Goal: Information Seeking & Learning: Learn about a topic

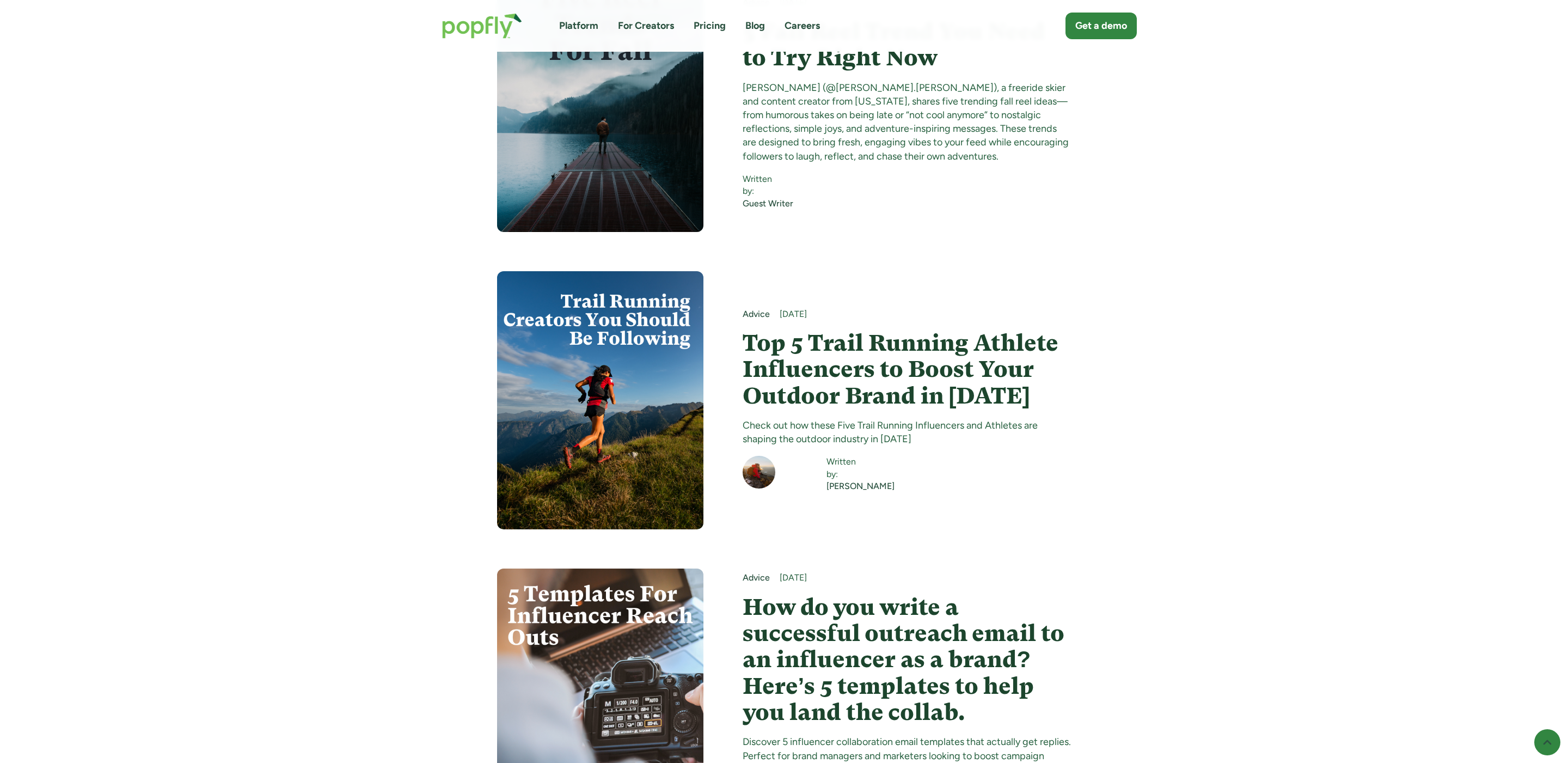
scroll to position [2245, 0]
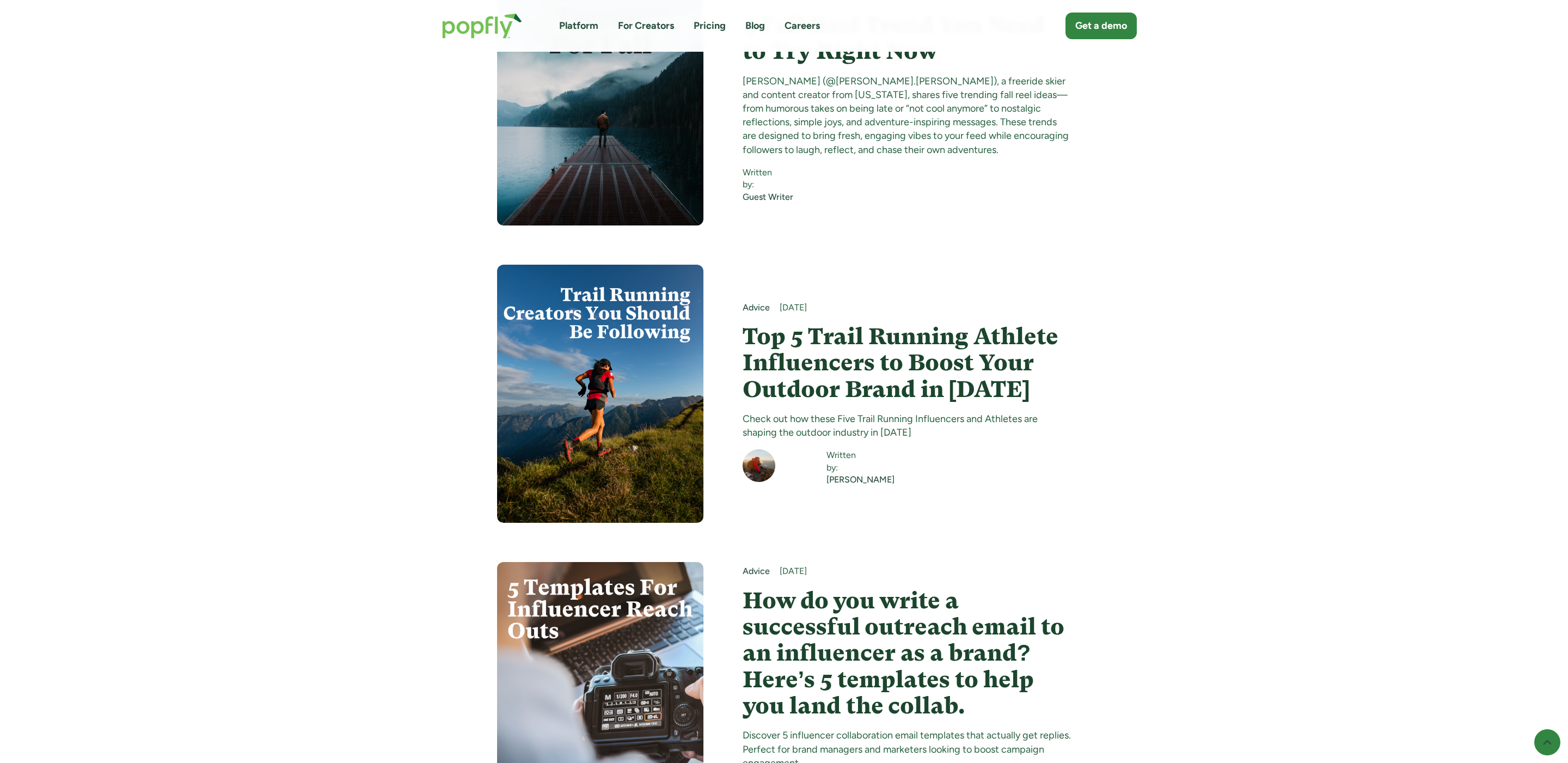
click at [900, 324] on h4 "Top 5 Trail Running Athlete Influencers to Boost Your Outdoor Brand in [DATE]" at bounding box center [907, 363] width 329 height 79
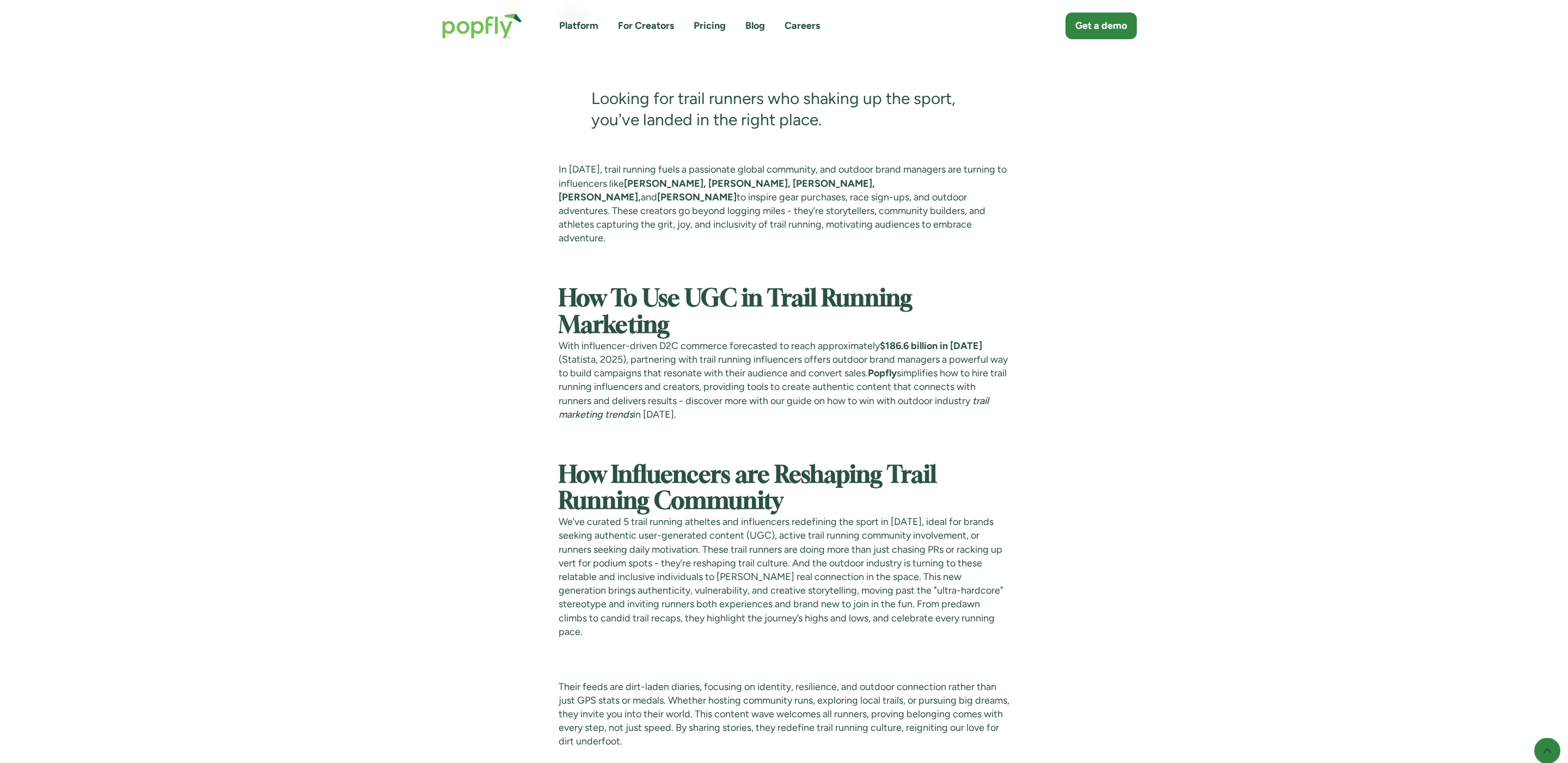
scroll to position [637, 0]
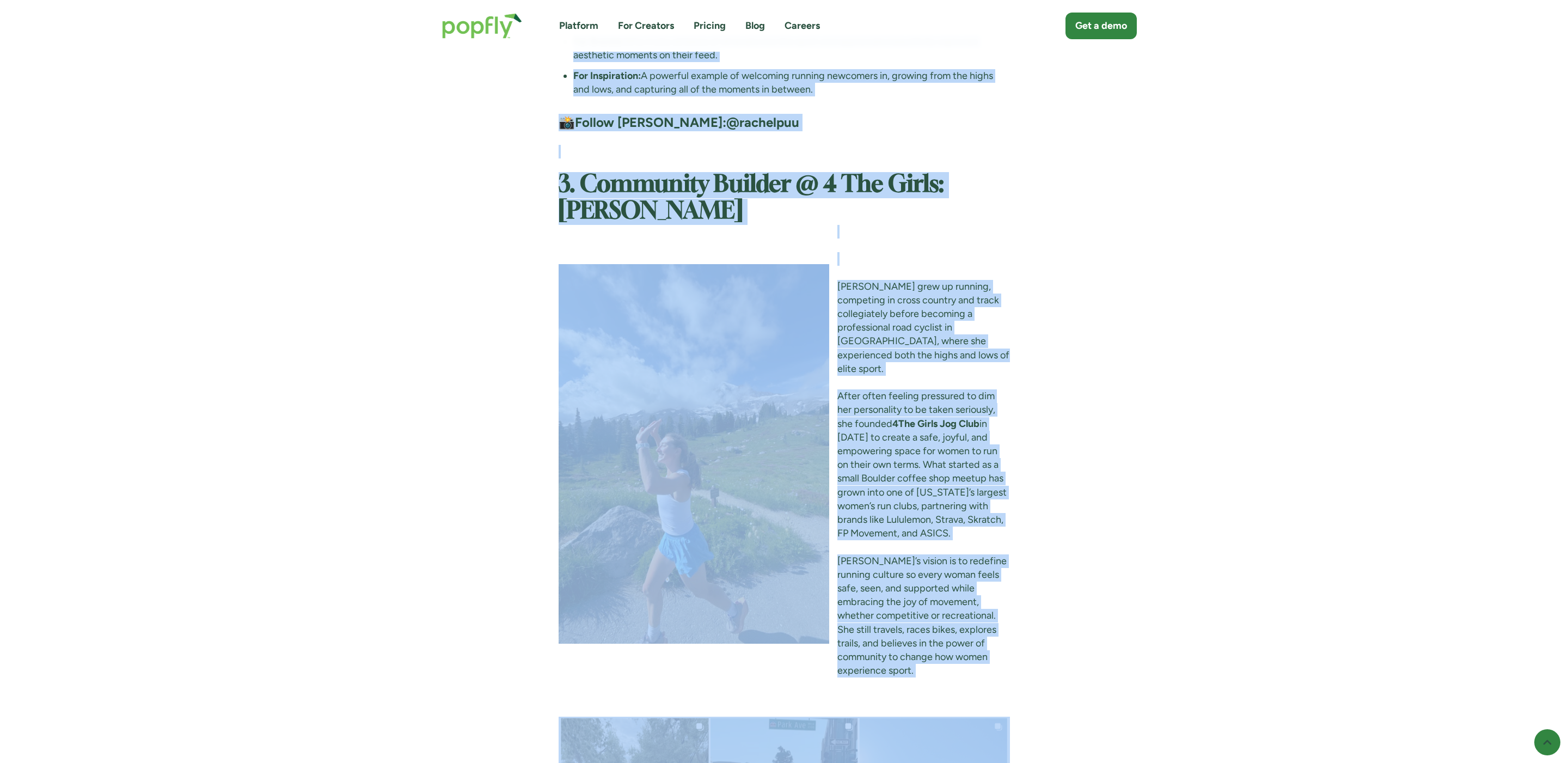
drag, startPoint x: 589, startPoint y: 196, endPoint x: 1032, endPoint y: 753, distance: 711.7
click at [1032, 753] on div "Advice August 22, 2025 Top 5 Trail Running Athlete Influencers to Boost Your Ou…" at bounding box center [784, 80] width 706 height 6515
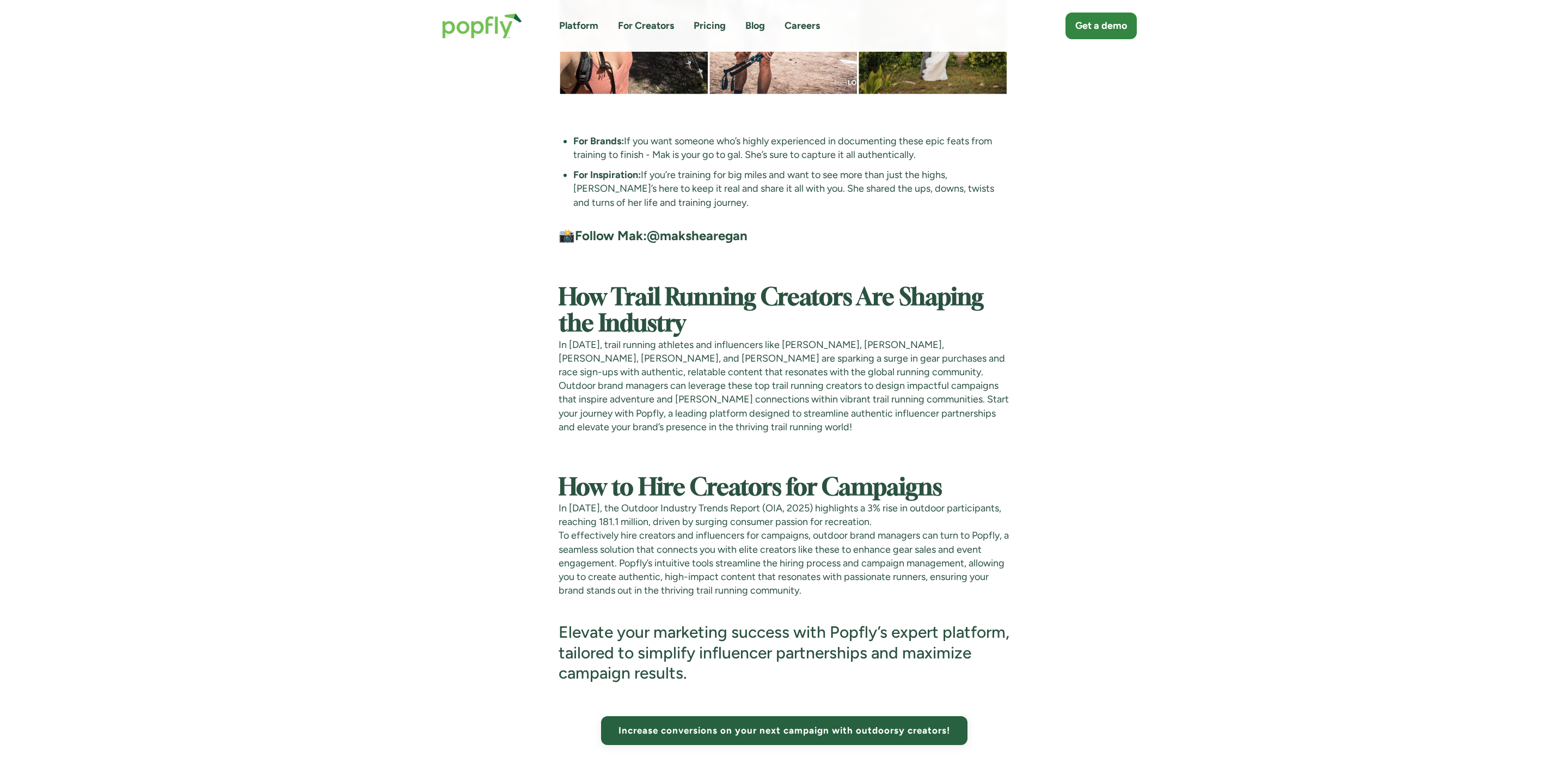
scroll to position [5811, 0]
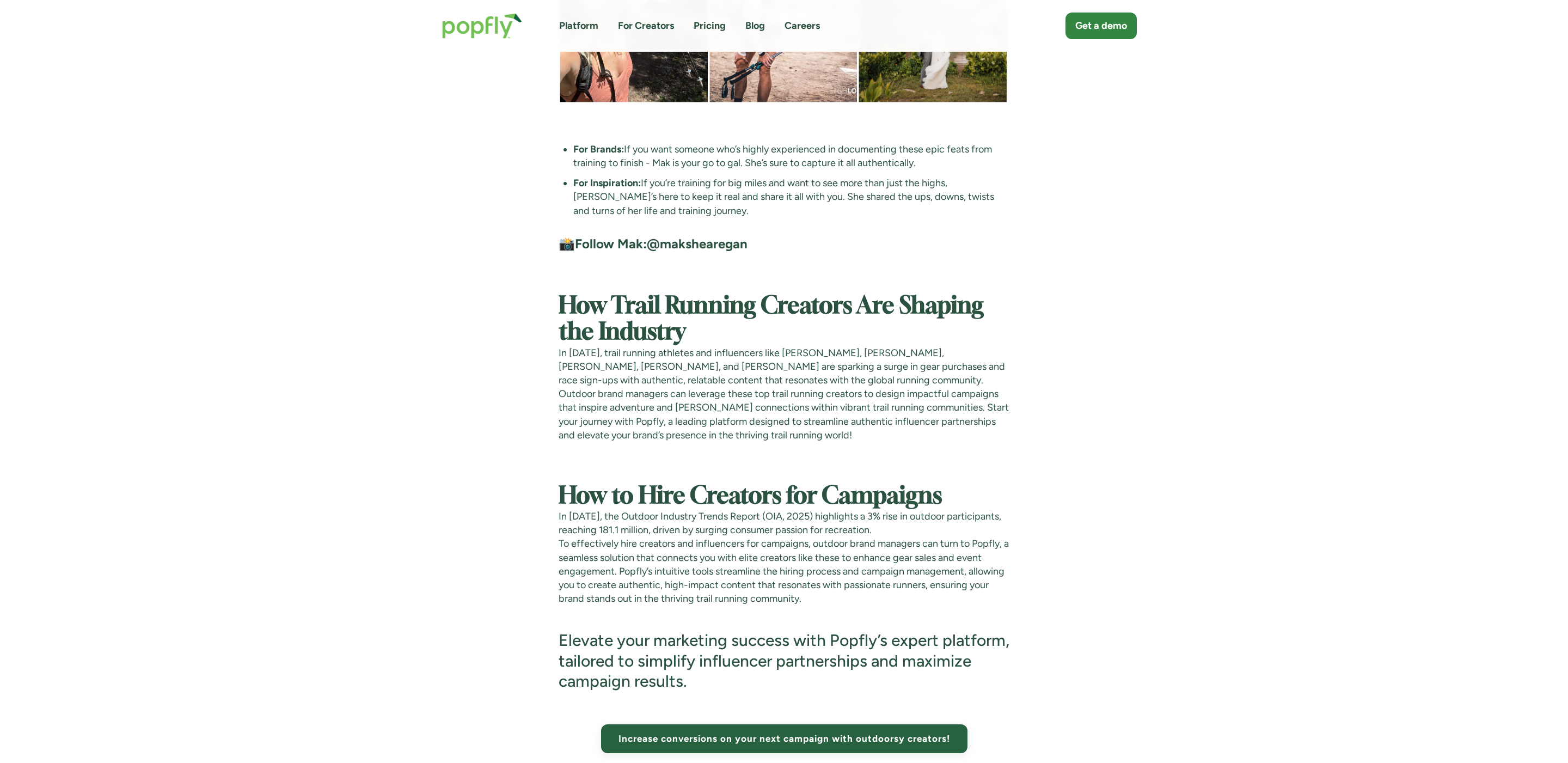
drag, startPoint x: 809, startPoint y: 580, endPoint x: 791, endPoint y: 586, distance: 19.0
click at [809, 630] on h3 "Elevate your marketing success with Popfly’s expert platform, tailored to simpl…" at bounding box center [785, 661] width 452 height 62
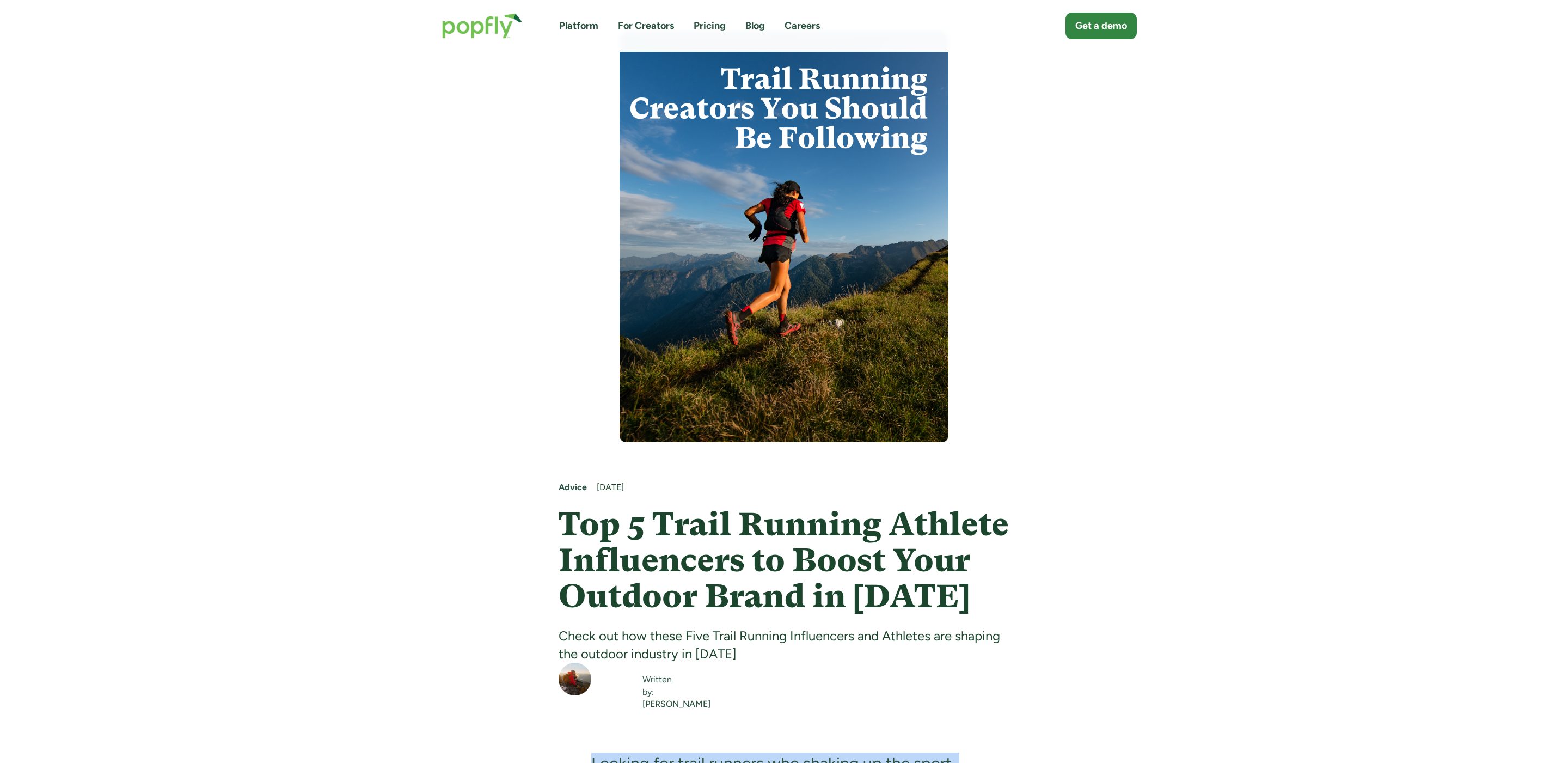
scroll to position [96, 0]
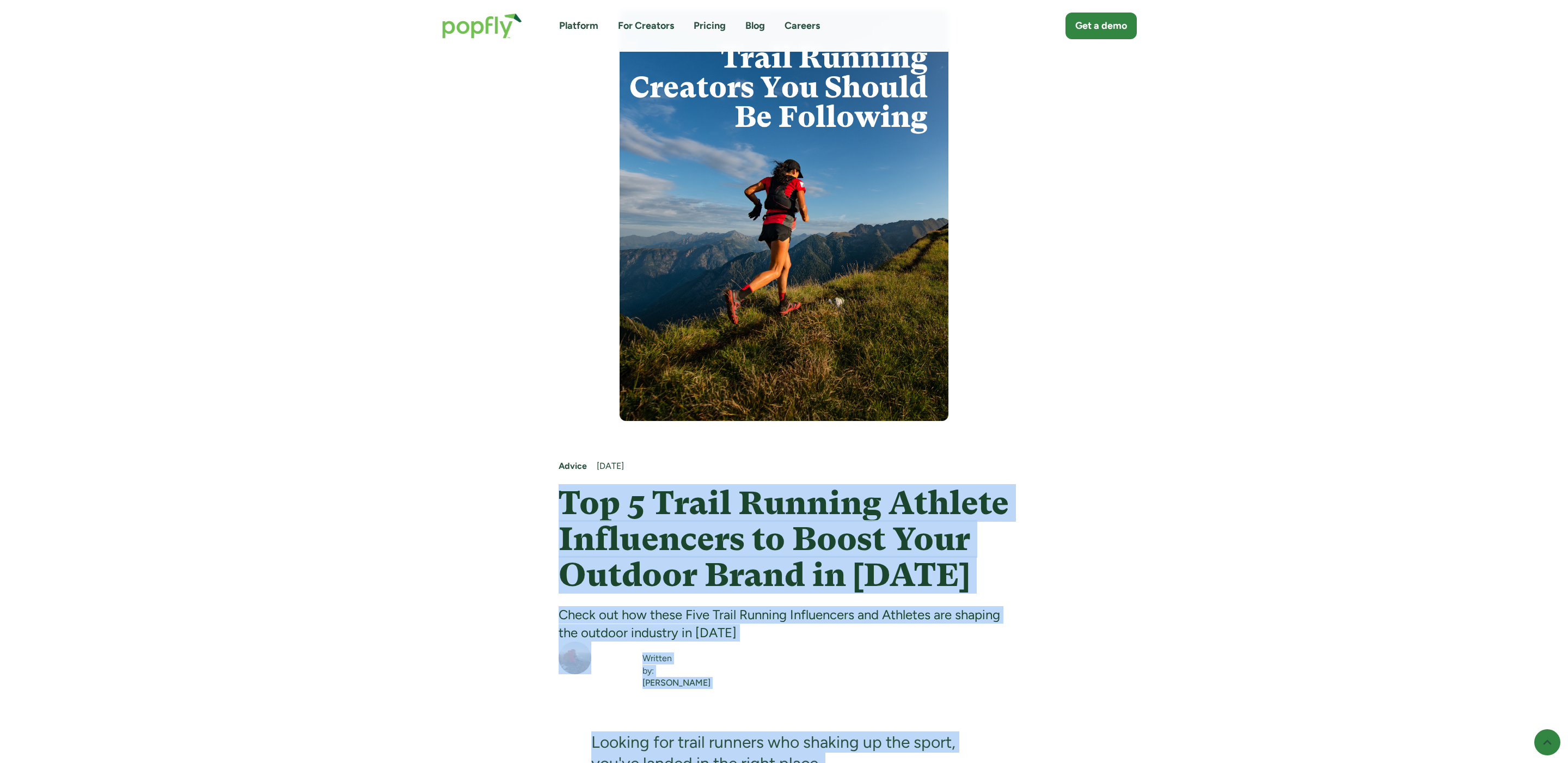
drag, startPoint x: 790, startPoint y: 586, endPoint x: 496, endPoint y: 483, distance: 311.5
copy div "Top 5 Trail Running Athlete Influencers to Boost Your Outdoor Brand in 2025 Che…"
